Goal: Transaction & Acquisition: Purchase product/service

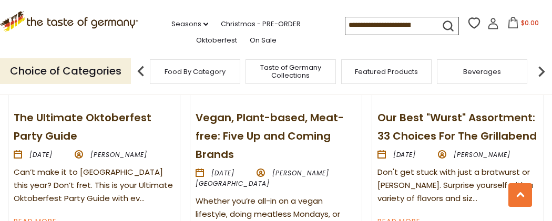
scroll to position [1220, 0]
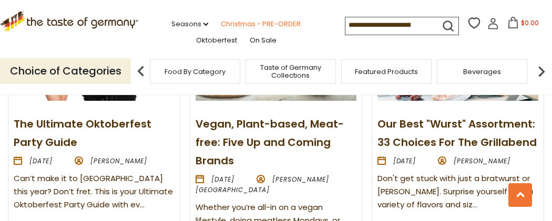
click at [239, 22] on link "Christmas - PRE-ORDER" at bounding box center [261, 24] width 80 height 12
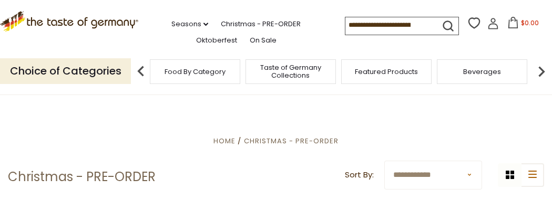
scroll to position [143, 0]
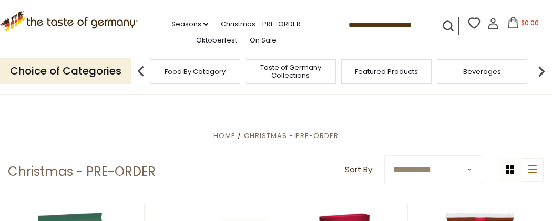
click at [542, 68] on img at bounding box center [541, 71] width 21 height 21
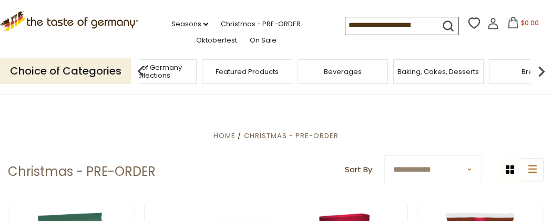
click at [542, 68] on img at bounding box center [541, 71] width 21 height 21
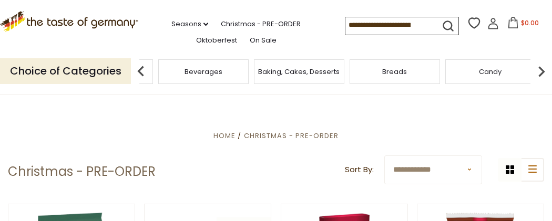
click at [541, 69] on img at bounding box center [541, 71] width 21 height 21
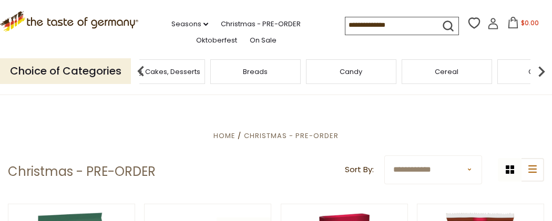
click at [541, 69] on img at bounding box center [541, 71] width 21 height 21
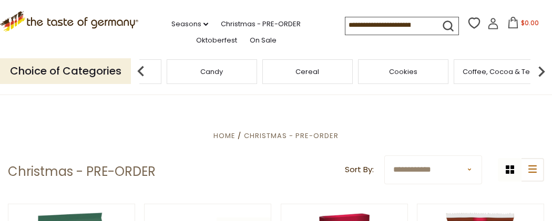
click at [541, 69] on img at bounding box center [541, 71] width 21 height 21
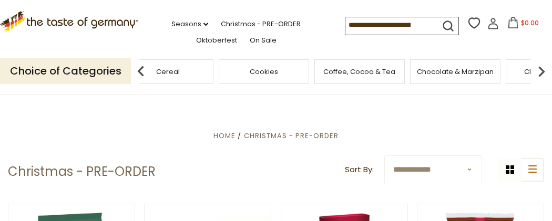
click at [541, 69] on img at bounding box center [541, 71] width 21 height 21
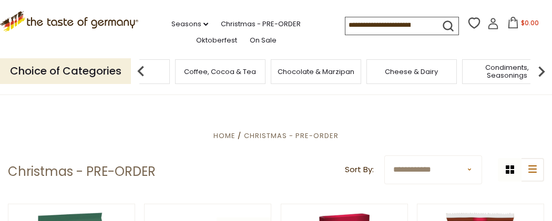
click at [541, 69] on img at bounding box center [541, 71] width 21 height 21
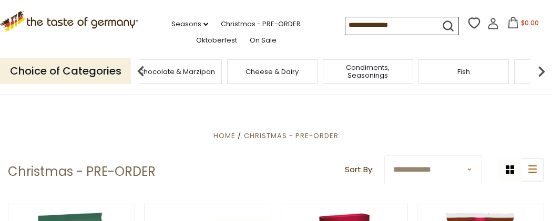
click at [541, 69] on img at bounding box center [541, 71] width 21 height 21
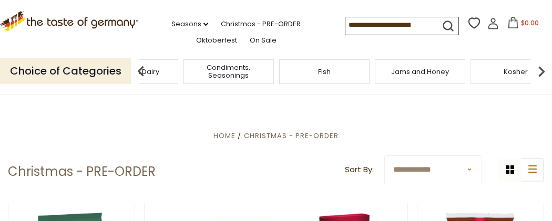
click at [540, 72] on img at bounding box center [541, 71] width 21 height 21
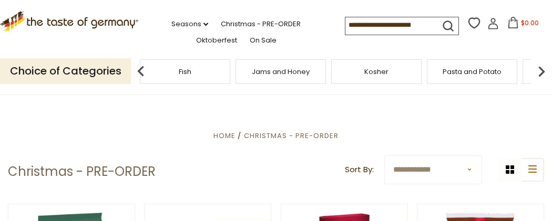
click at [540, 72] on img at bounding box center [541, 71] width 21 height 21
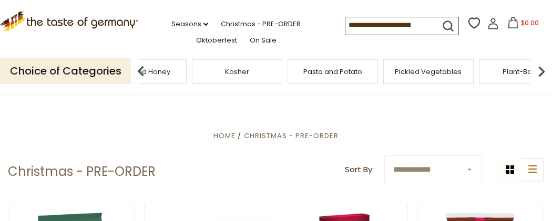
click at [540, 72] on img at bounding box center [541, 71] width 21 height 21
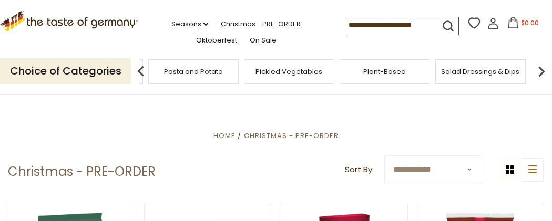
click at [540, 72] on img at bounding box center [541, 71] width 21 height 21
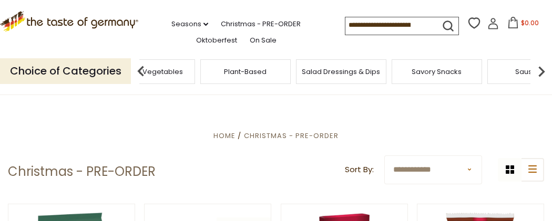
click at [540, 72] on img at bounding box center [541, 71] width 21 height 21
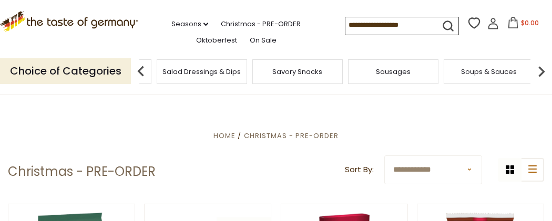
click at [540, 72] on img at bounding box center [541, 71] width 21 height 21
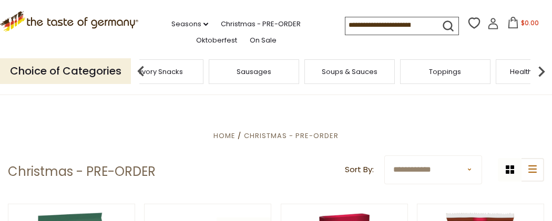
click at [540, 72] on img at bounding box center [541, 71] width 21 height 21
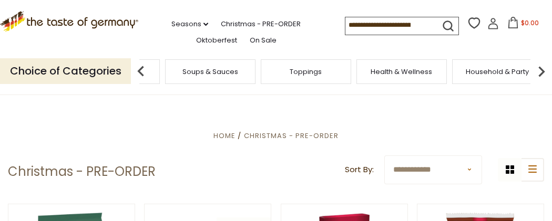
click at [540, 72] on img at bounding box center [541, 71] width 21 height 21
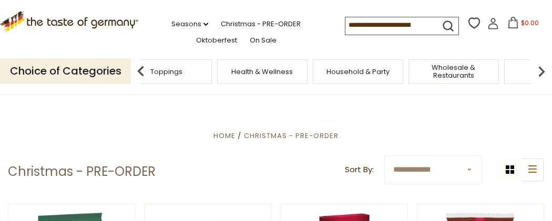
click at [540, 72] on img at bounding box center [541, 71] width 21 height 21
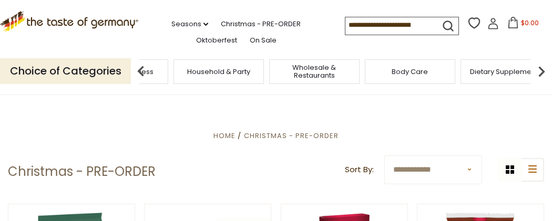
click at [540, 72] on img at bounding box center [541, 71] width 21 height 21
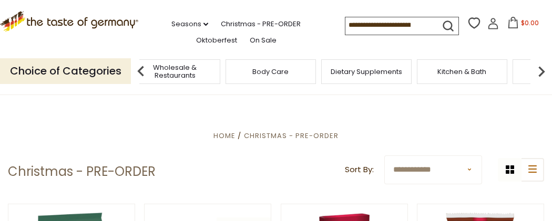
click at [534, 66] on img at bounding box center [541, 71] width 21 height 21
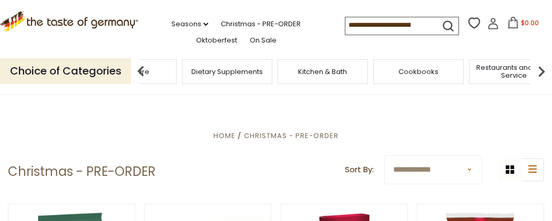
click at [538, 65] on img at bounding box center [541, 71] width 21 height 21
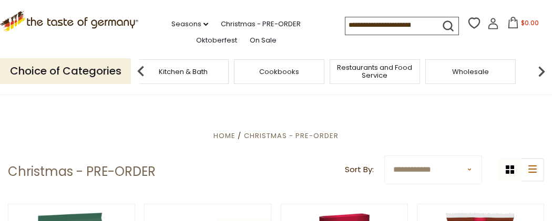
click at [538, 65] on img at bounding box center [541, 71] width 21 height 21
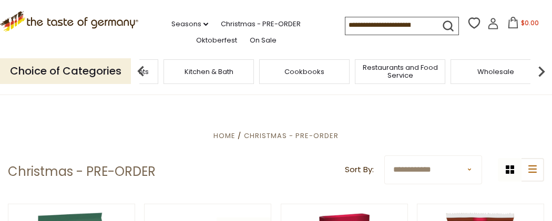
click at [544, 74] on img at bounding box center [541, 71] width 21 height 21
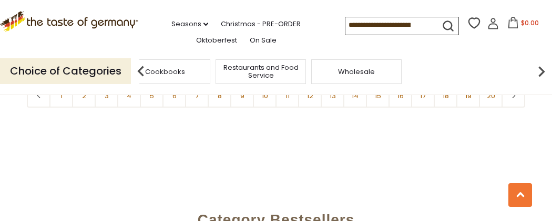
scroll to position [2406, 0]
